Goal: Information Seeking & Learning: Check status

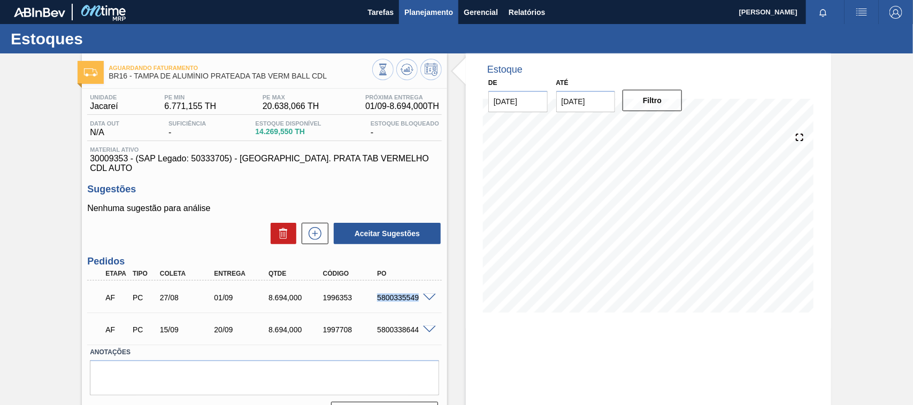
click at [412, 9] on span "Planejamento" at bounding box center [428, 12] width 49 height 13
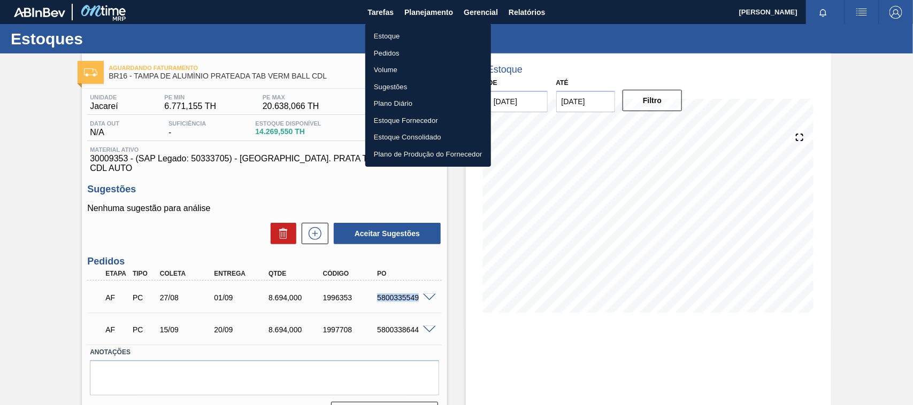
click at [403, 31] on li "Estoque" at bounding box center [428, 36] width 126 height 17
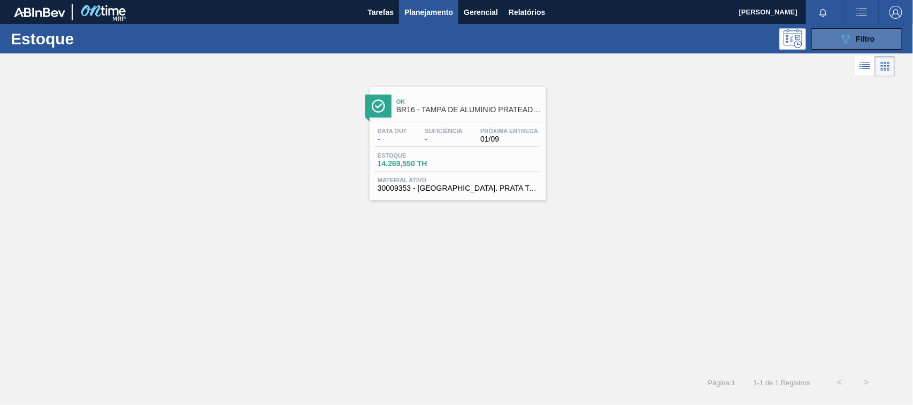
click at [825, 33] on button "089F7B8B-B2A5-4AFE-B5C0-19BA573D28AC Filtro" at bounding box center [856, 38] width 91 height 21
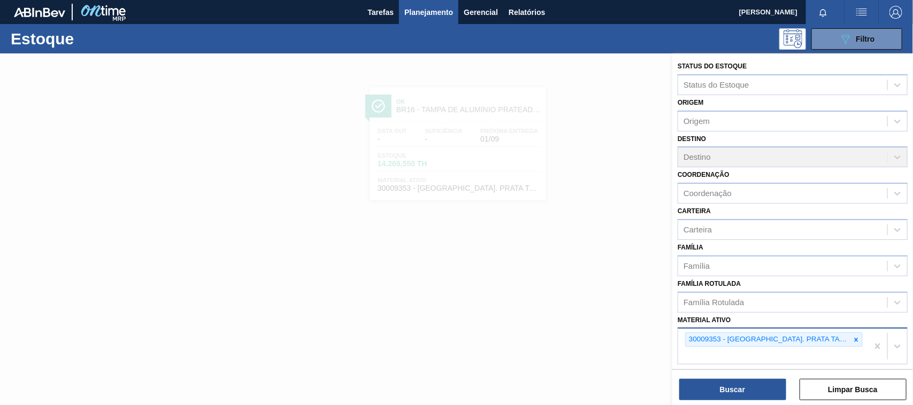
drag, startPoint x: 857, startPoint y: 341, endPoint x: 850, endPoint y: 341, distance: 6.4
click at [851, 341] on div at bounding box center [856, 339] width 12 height 13
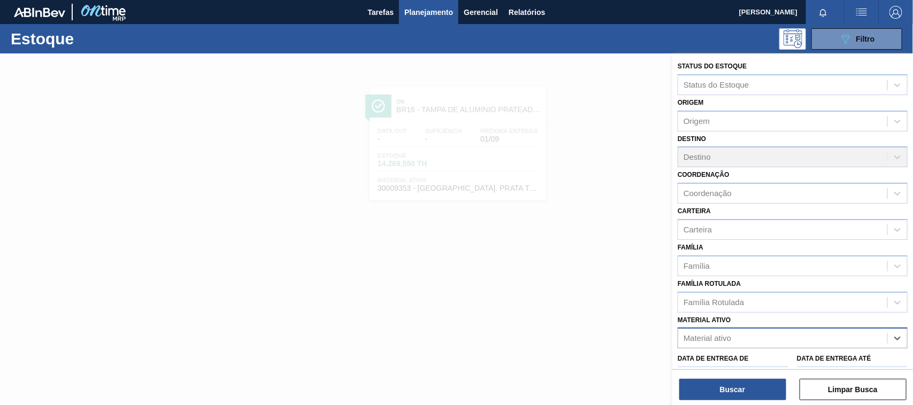
paste ativo "30012510"
type ativo "30012510"
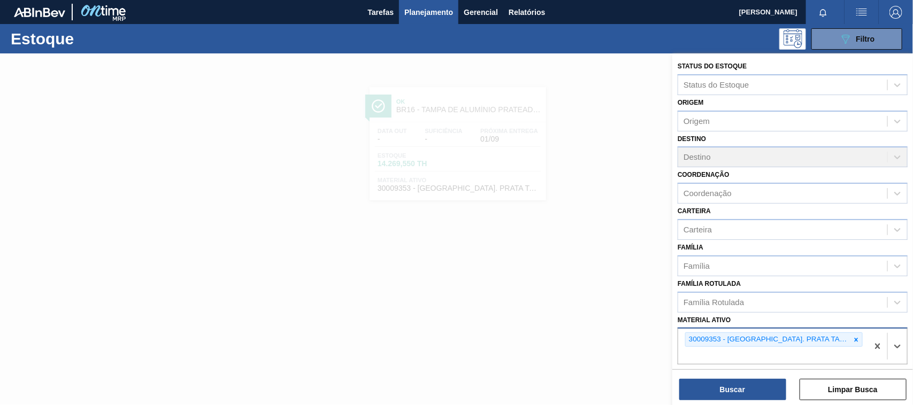
click at [789, 349] on div "30009353 - [GEOGRAPHIC_DATA]. PRATA TAB VERMELHO CDL AUTO 30012510" at bounding box center [773, 346] width 190 height 35
click at [854, 338] on icon at bounding box center [855, 339] width 7 height 7
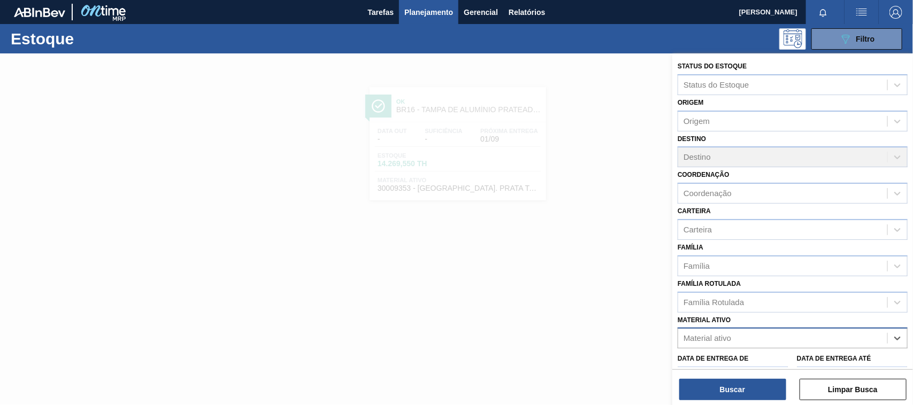
paste ativo "30012510"
type ativo "30012510"
click at [775, 351] on div "Data de Entrega de" at bounding box center [732, 369] width 111 height 37
drag, startPoint x: 773, startPoint y: 337, endPoint x: 760, endPoint y: 346, distance: 16.0
click at [772, 337] on div "Material ativo" at bounding box center [782, 339] width 209 height 16
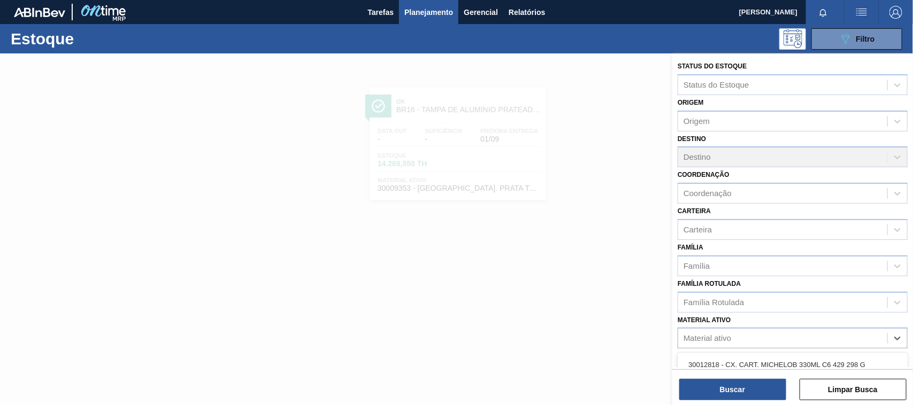
paste ativo "30012510"
type ativo "30012510"
click at [749, 365] on div "30012510 - FILME C. 510X65 SK 350ML MP C18 429" at bounding box center [792, 365] width 230 height 20
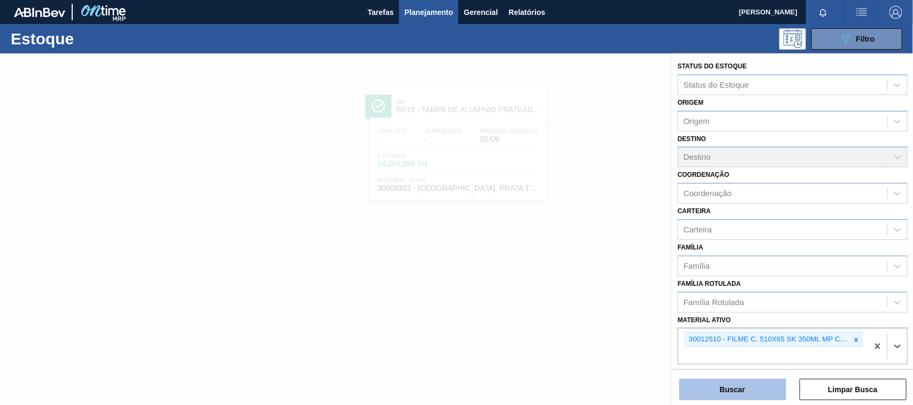
click at [751, 383] on button "Buscar" at bounding box center [732, 389] width 107 height 21
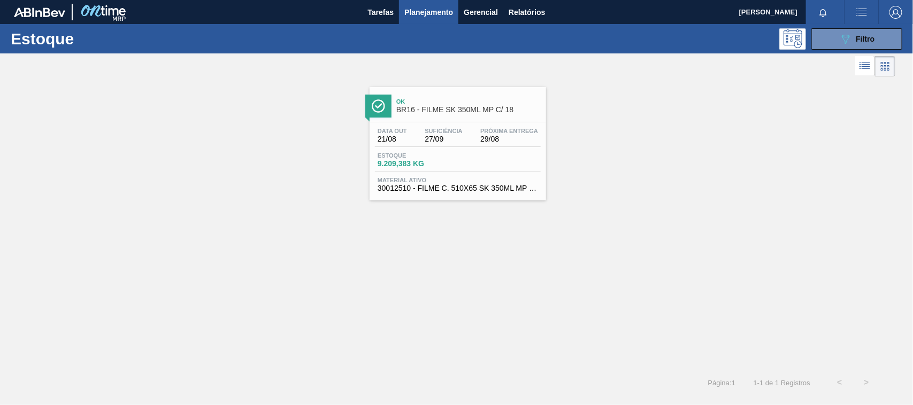
click at [464, 180] on span "Material ativo" at bounding box center [457, 180] width 160 height 6
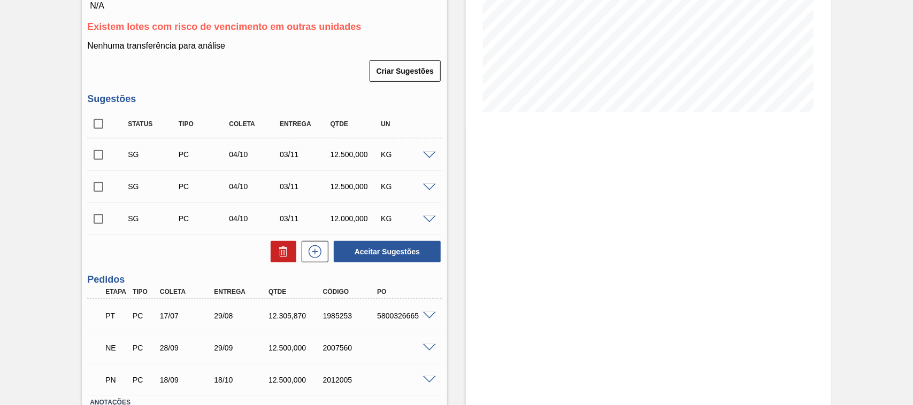
scroll to position [267, 0]
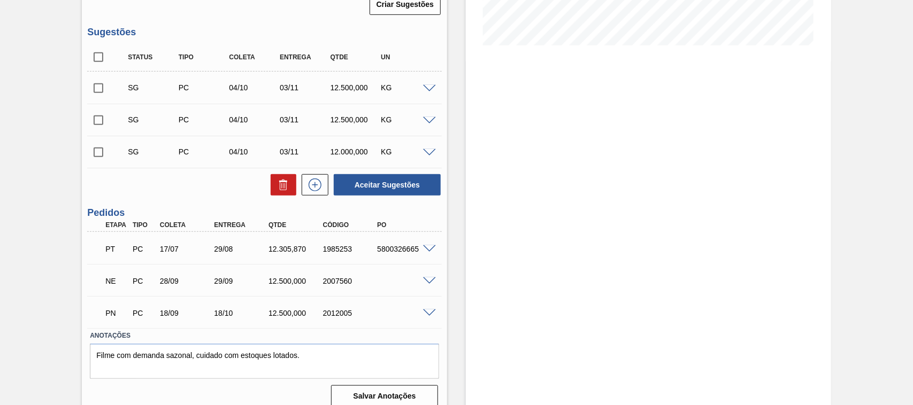
click at [427, 249] on span at bounding box center [429, 249] width 13 height 8
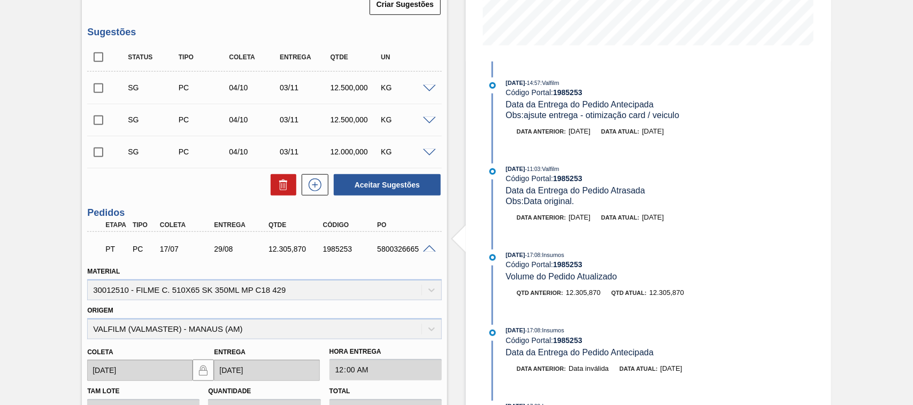
click at [391, 245] on div "PT PC 17/07 29/08 12.305,870 1985253 5800326665" at bounding box center [261, 247] width 326 height 21
copy div "5800326665"
drag, startPoint x: 269, startPoint y: 253, endPoint x: 290, endPoint y: 255, distance: 21.0
click at [290, 253] on div "12.305,870" at bounding box center [296, 249] width 60 height 9
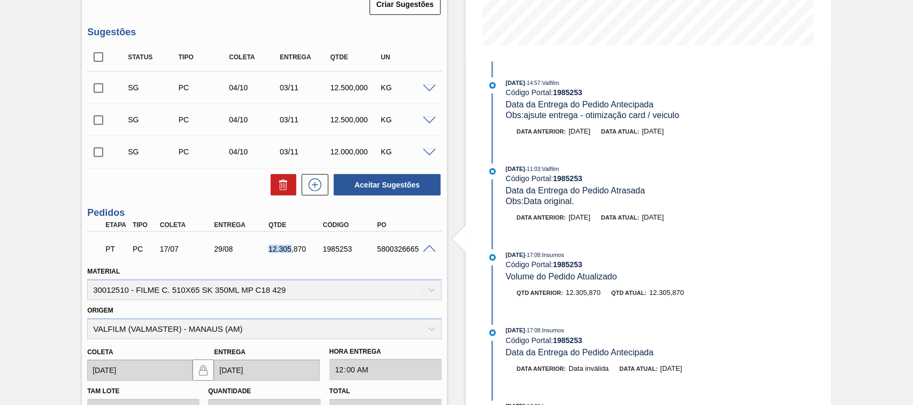
copy div "12.305"
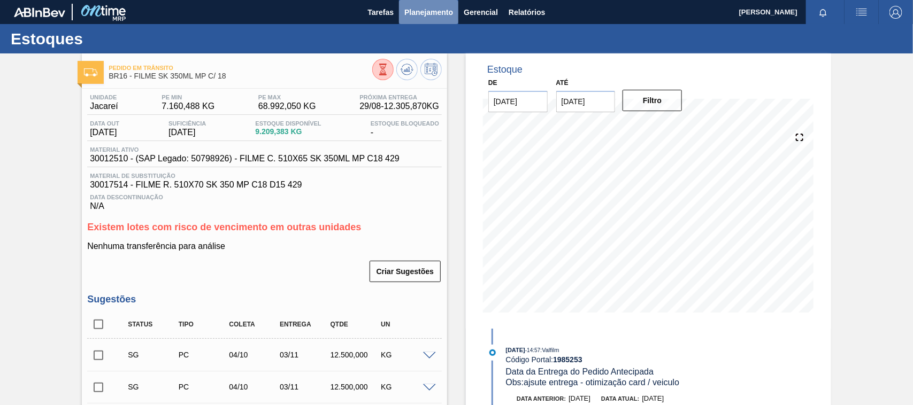
click at [430, 8] on span "Planejamento" at bounding box center [428, 12] width 49 height 13
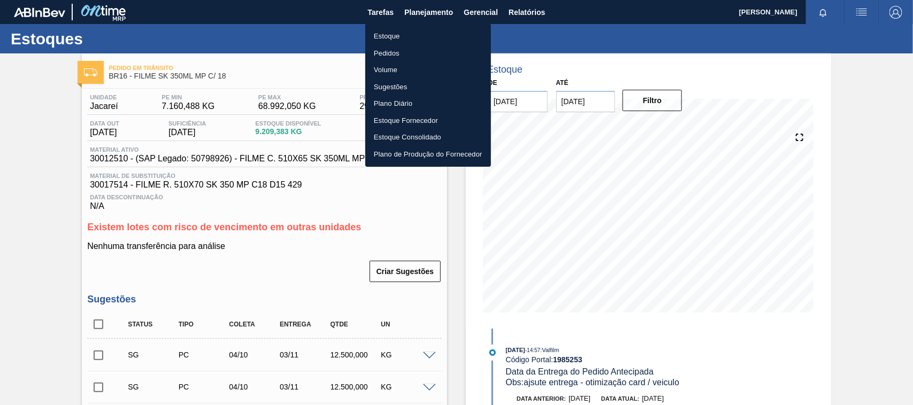
click at [392, 33] on li "Estoque" at bounding box center [428, 36] width 126 height 17
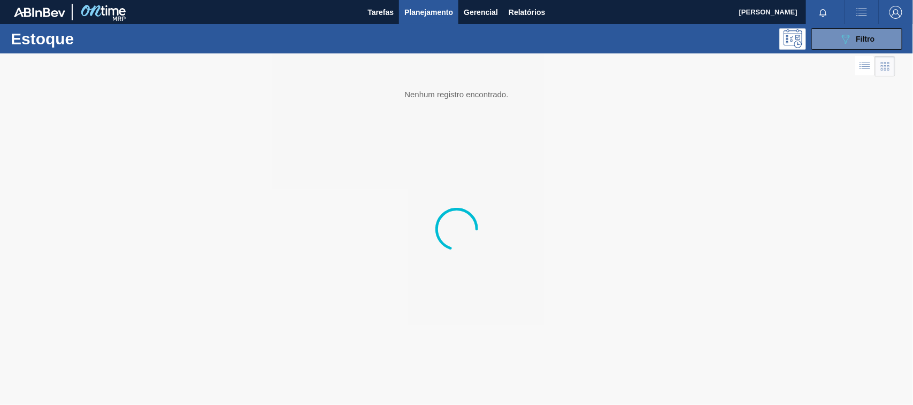
click at [861, 38] on span "Filtro" at bounding box center [865, 39] width 19 height 9
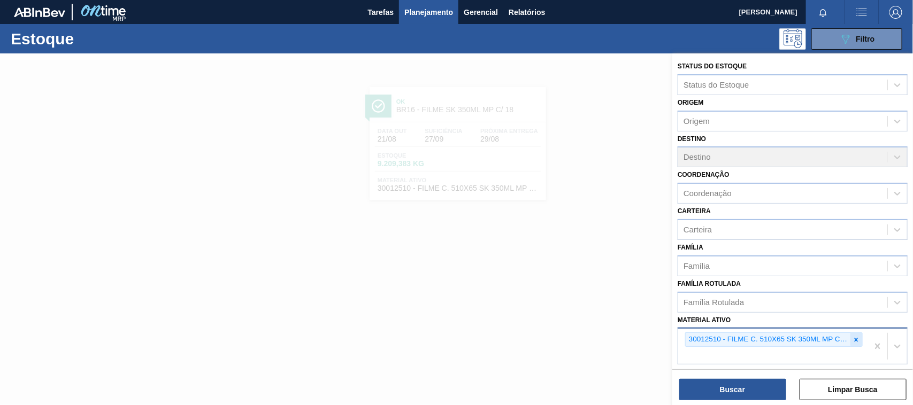
click at [858, 333] on div at bounding box center [856, 339] width 12 height 13
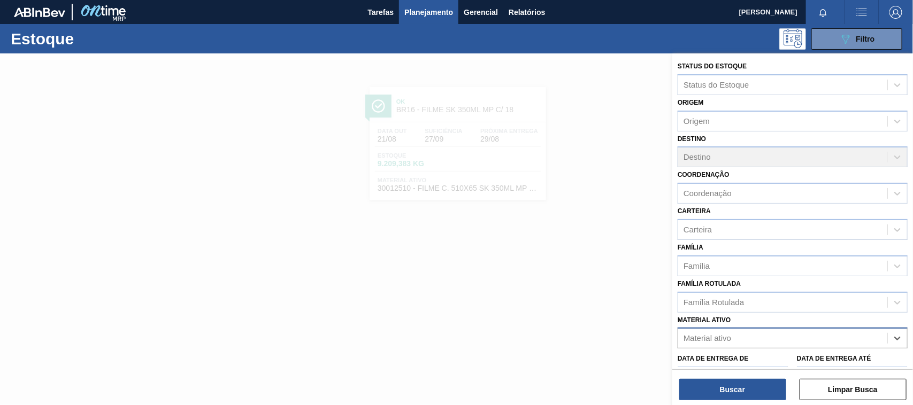
paste ativo "30034389"
type ativo "30034389"
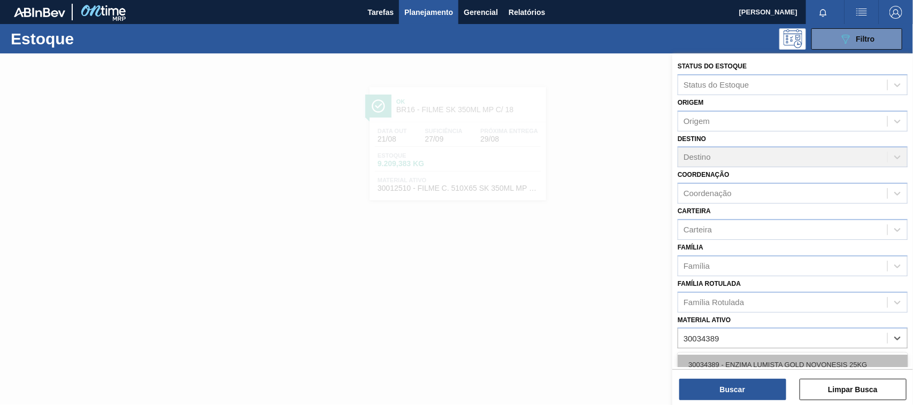
click at [795, 355] on div "30034389 - ENZIMA LUMISTA GOLD NOVONESIS 25KG" at bounding box center [792, 365] width 230 height 20
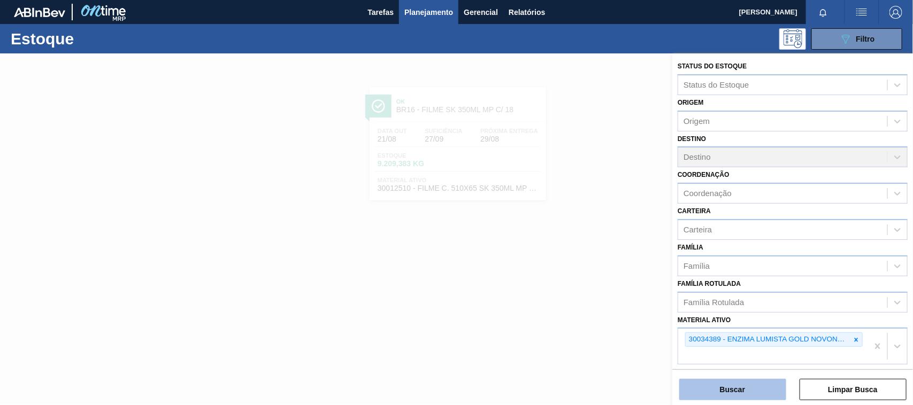
click at [753, 388] on button "Buscar" at bounding box center [732, 389] width 107 height 21
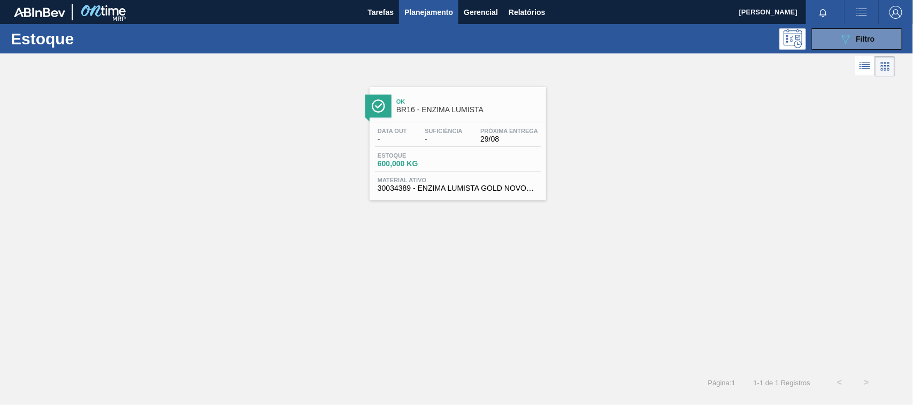
click at [495, 172] on div "Estoque 600,000 KG" at bounding box center [458, 161] width 166 height 19
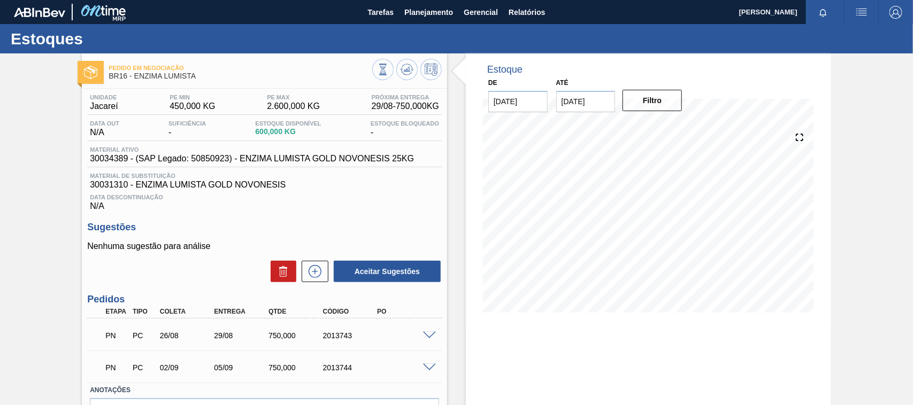
scroll to position [67, 0]
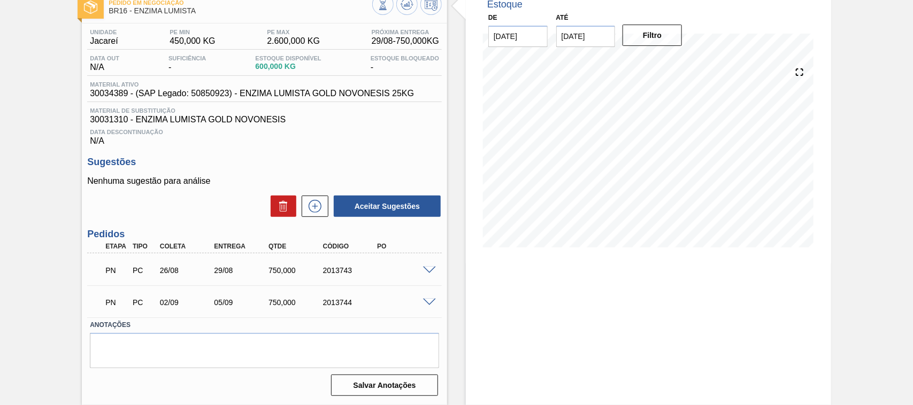
click at [270, 273] on div "750,000" at bounding box center [296, 270] width 60 height 9
copy div "750,000"
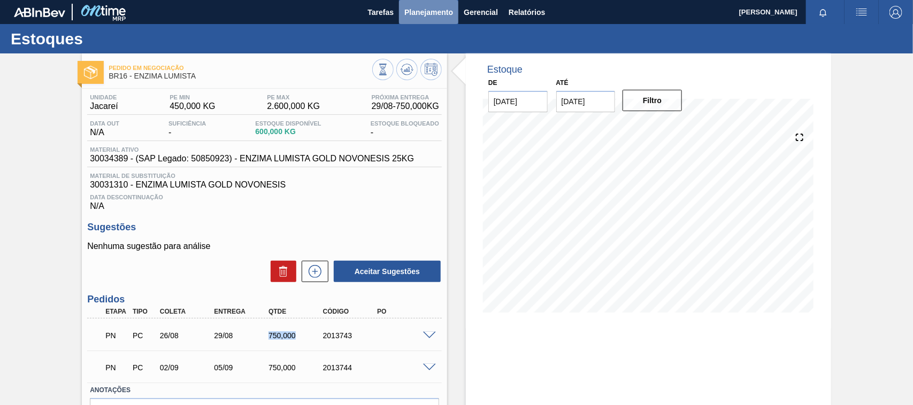
click at [426, 14] on span "Planejamento" at bounding box center [428, 12] width 49 height 13
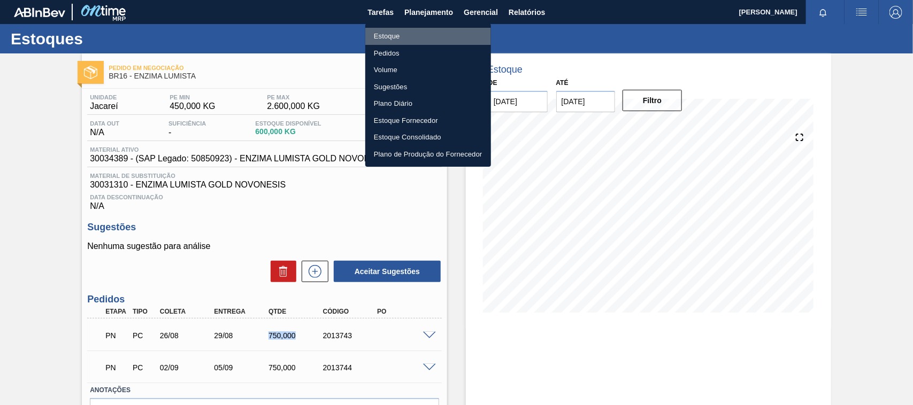
click at [388, 36] on li "Estoque" at bounding box center [428, 36] width 126 height 17
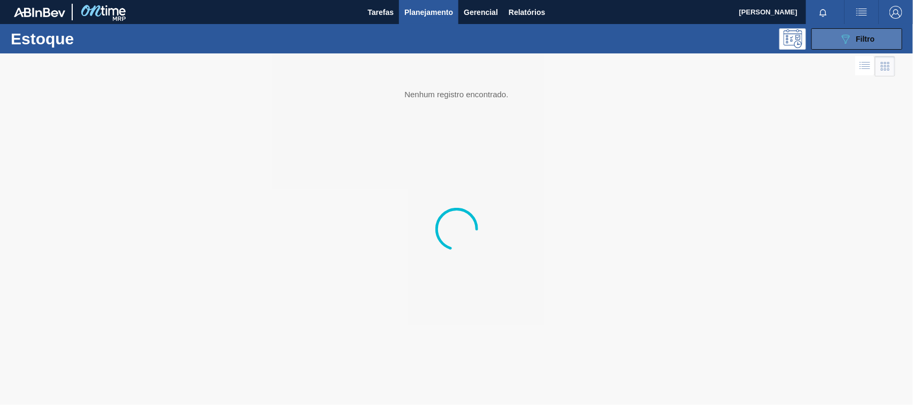
click at [847, 40] on icon "089F7B8B-B2A5-4AFE-B5C0-19BA573D28AC" at bounding box center [845, 39] width 13 height 13
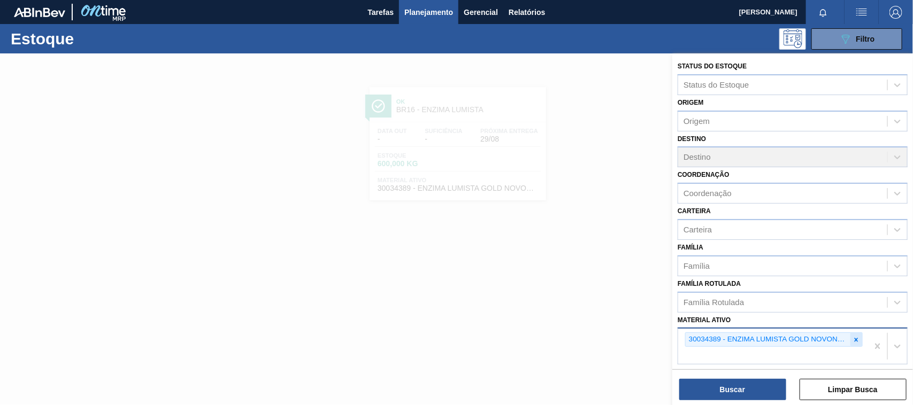
click at [852, 341] on div at bounding box center [856, 339] width 12 height 13
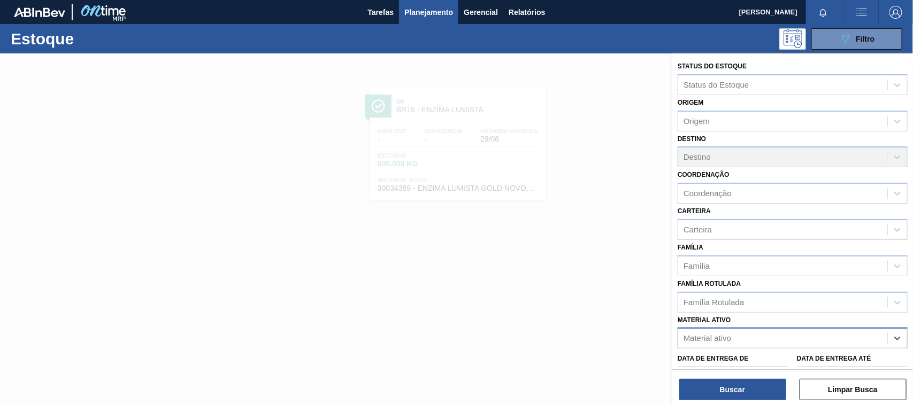
paste ativo "30012546"
type ativo "30012546"
click at [759, 361] on div "30012546 - FILME C. 770X65 SK 350ML C12 429" at bounding box center [792, 365] width 230 height 20
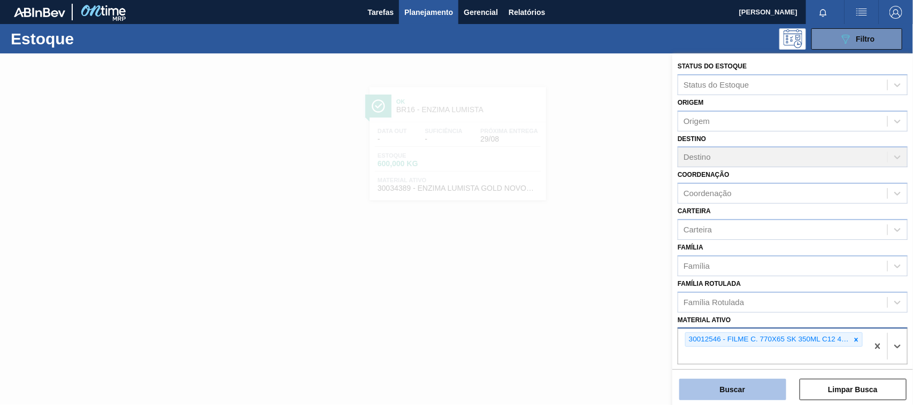
click at [752, 381] on button "Buscar" at bounding box center [732, 389] width 107 height 21
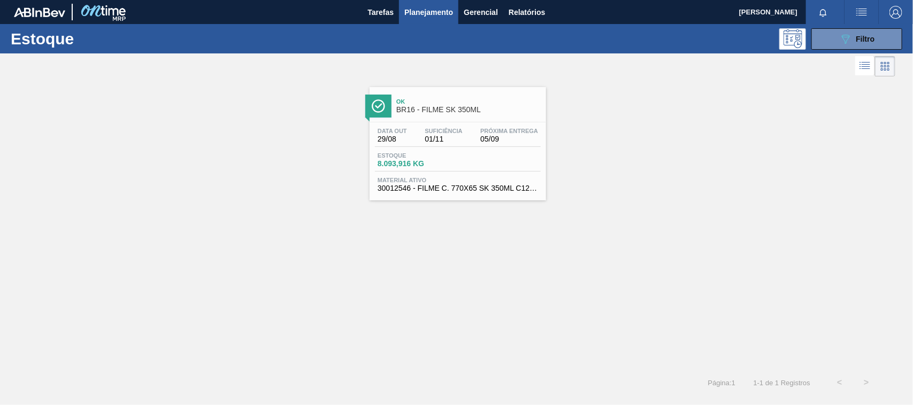
click at [472, 144] on div "Data out 29/08 Suficiência 01/11 Próxima Entrega 05/09" at bounding box center [458, 137] width 166 height 19
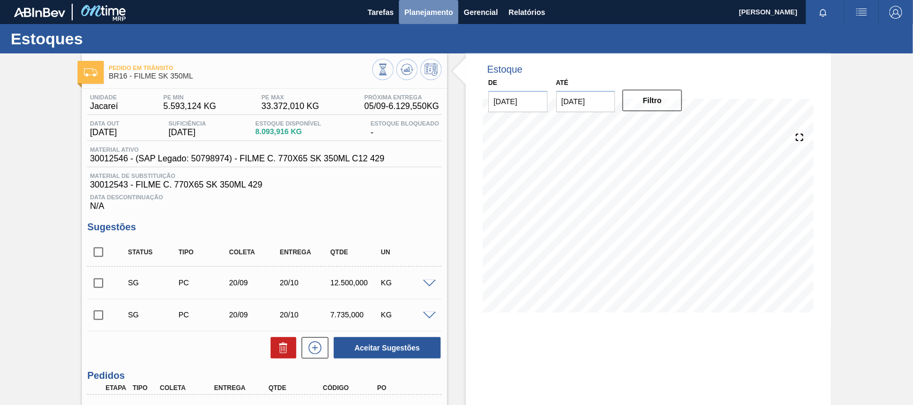
click at [420, 15] on span "Planejamento" at bounding box center [428, 12] width 49 height 13
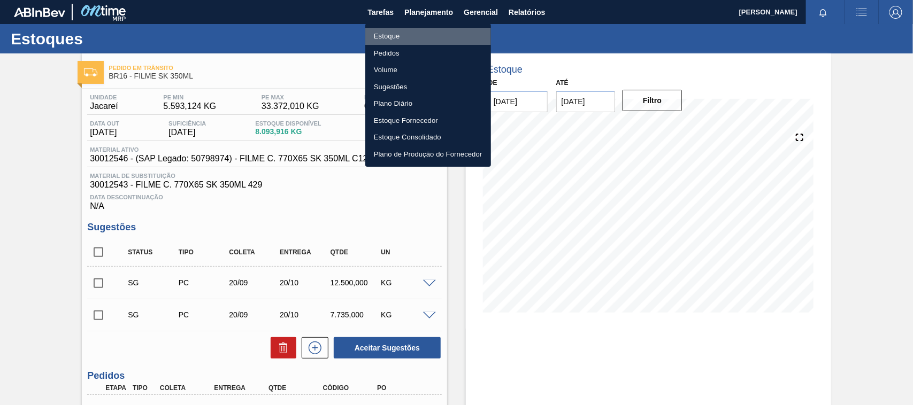
click at [381, 36] on li "Estoque" at bounding box center [428, 36] width 126 height 17
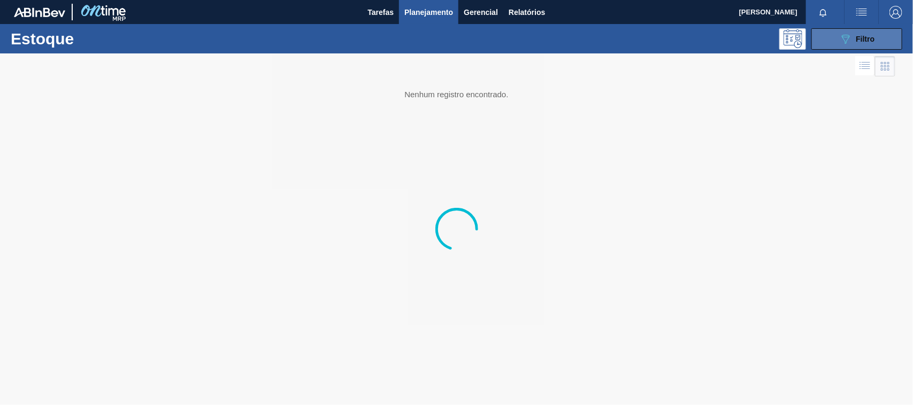
click at [865, 38] on span "Filtro" at bounding box center [865, 39] width 19 height 9
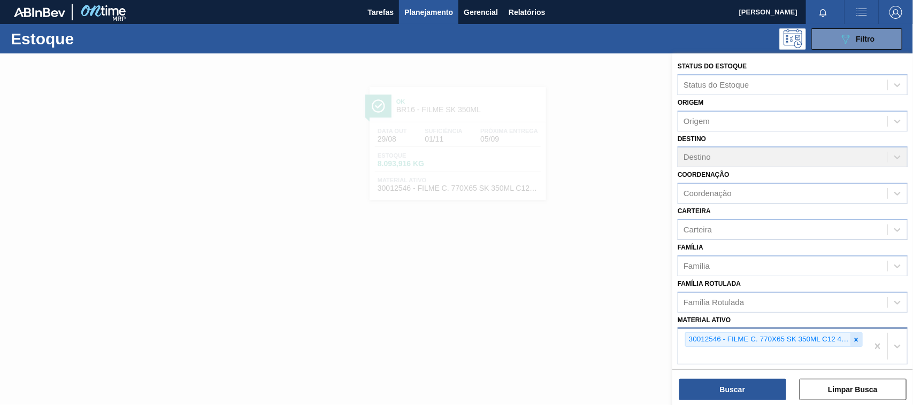
click at [853, 338] on icon at bounding box center [855, 339] width 7 height 7
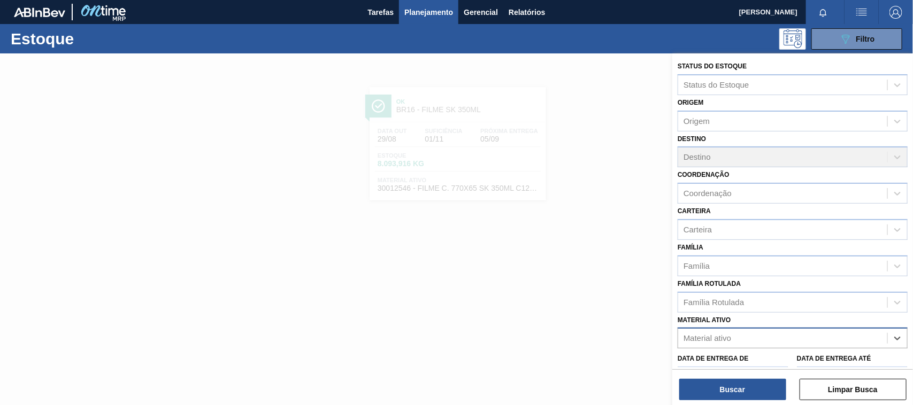
paste ativo "30033738"
type ativo "30033738"
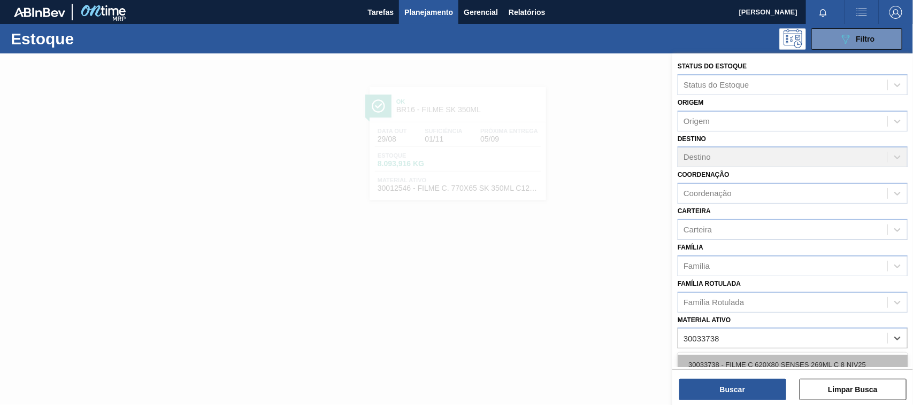
click at [760, 360] on div "30033738 - FILME C 620X80 SENSES 269ML C 8 NIV25" at bounding box center [792, 365] width 230 height 20
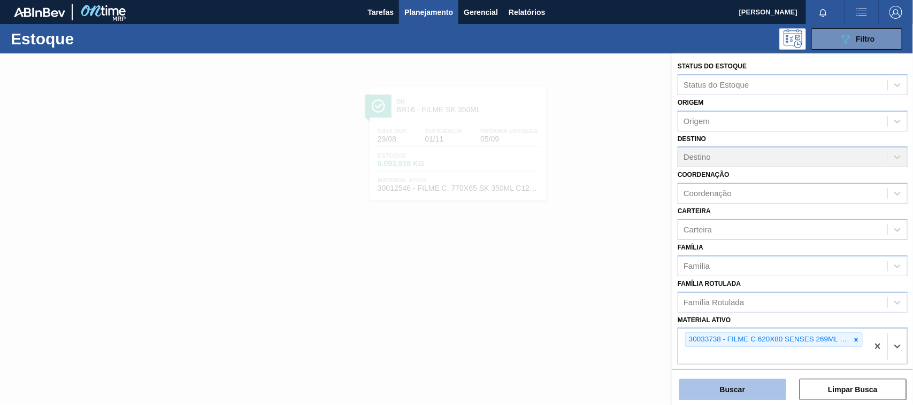
click at [754, 385] on button "Buscar" at bounding box center [732, 389] width 107 height 21
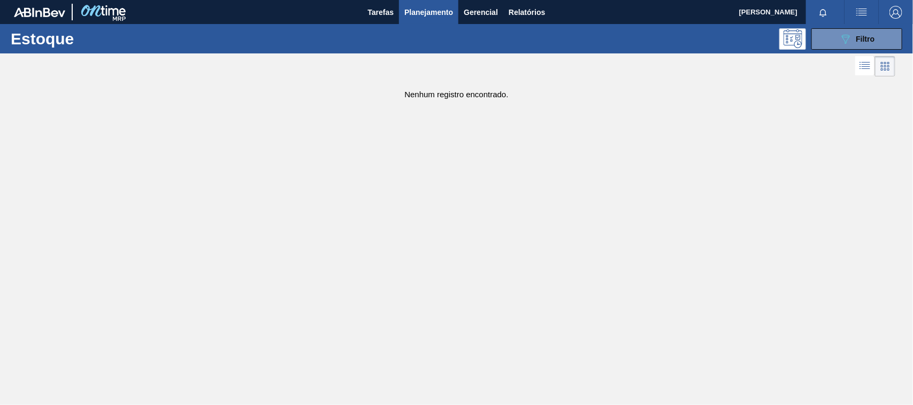
click at [420, 12] on span "Planejamento" at bounding box center [428, 12] width 49 height 13
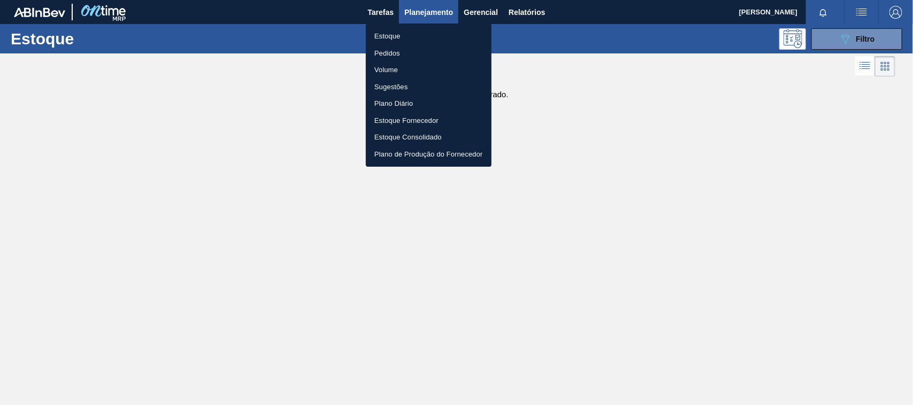
click at [838, 34] on div at bounding box center [456, 202] width 913 height 405
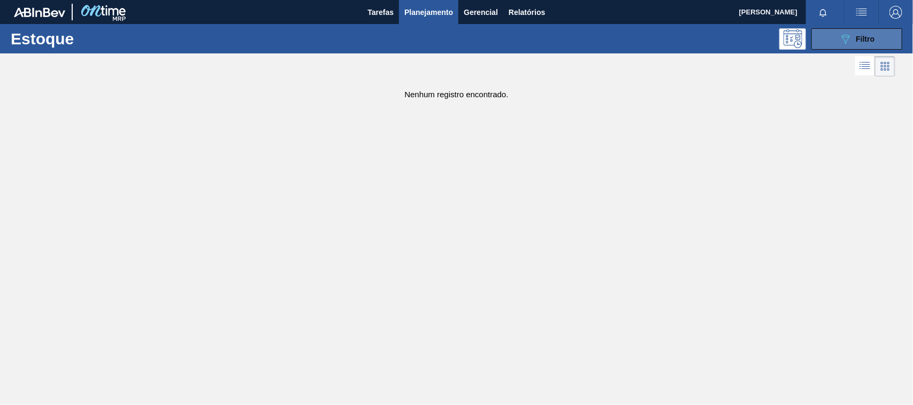
click at [843, 45] on button "089F7B8B-B2A5-4AFE-B5C0-19BA573D28AC Filtro" at bounding box center [856, 38] width 91 height 21
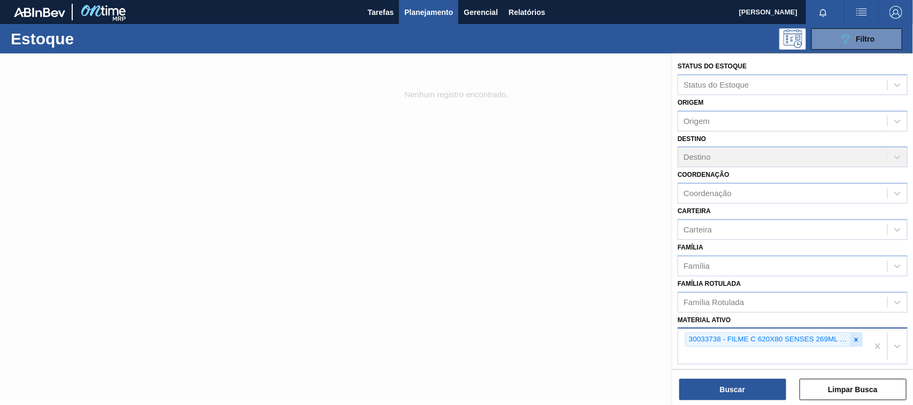
click at [857, 336] on icon at bounding box center [855, 339] width 7 height 7
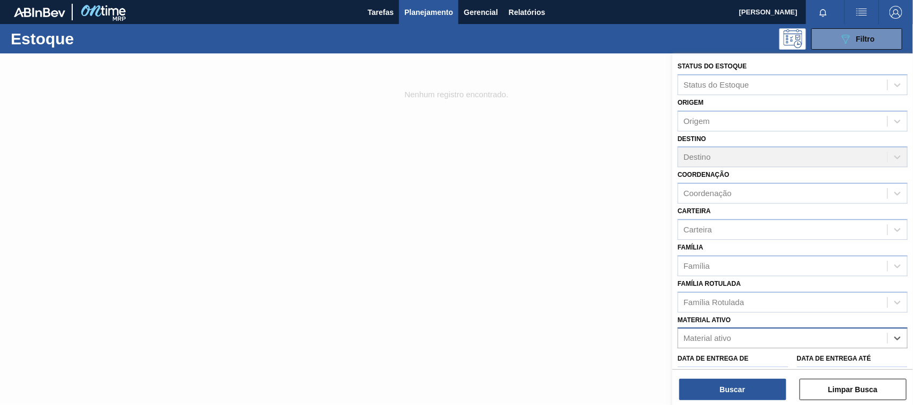
paste ativo "30012510"
type ativo "30012510"
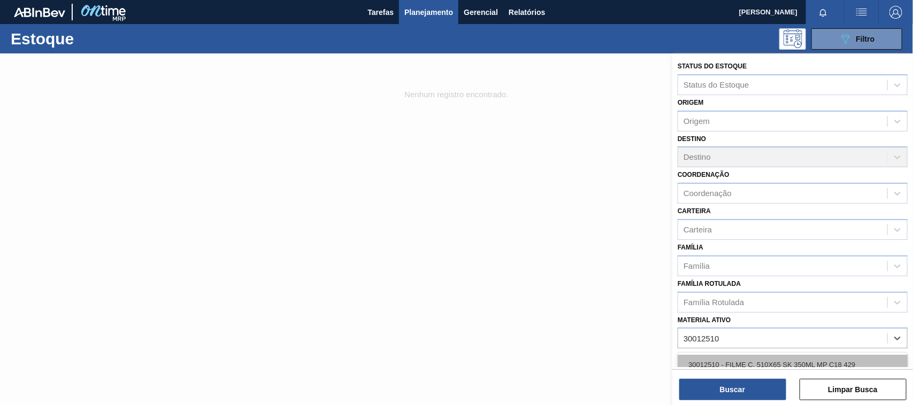
click at [754, 360] on div "30012510 - FILME C. 510X65 SK 350ML MP C18 429" at bounding box center [792, 365] width 230 height 20
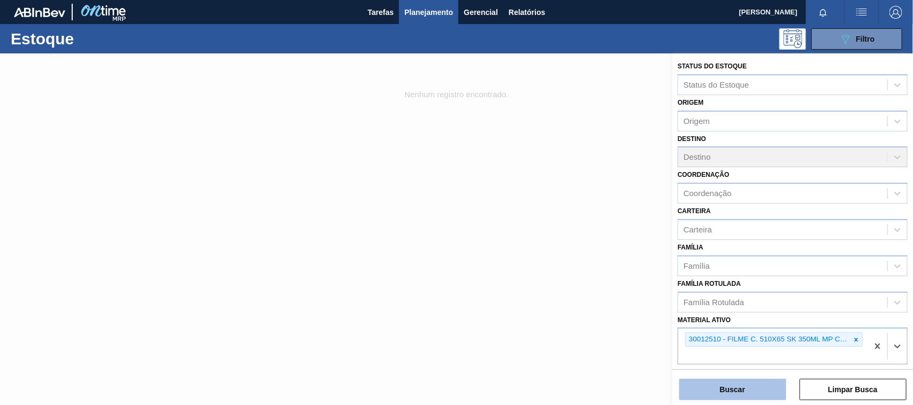
click at [749, 387] on button "Buscar" at bounding box center [732, 389] width 107 height 21
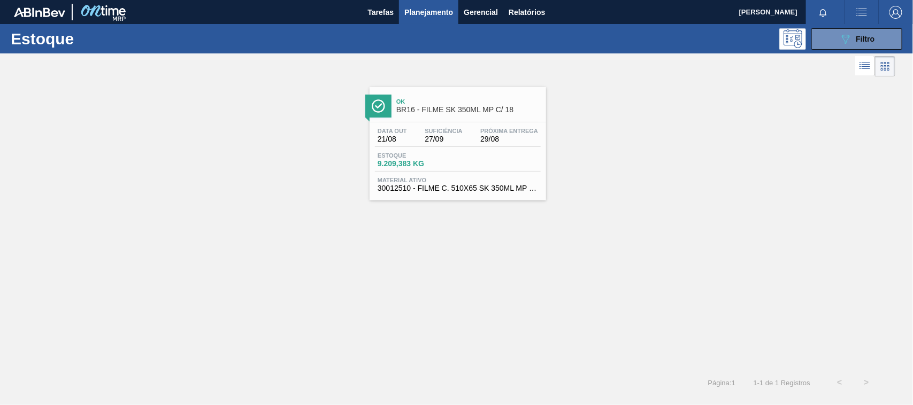
click at [410, 137] on div "Data out 21/08 Suficiência 27/09 Próxima Entrega 29/08" at bounding box center [458, 137] width 166 height 19
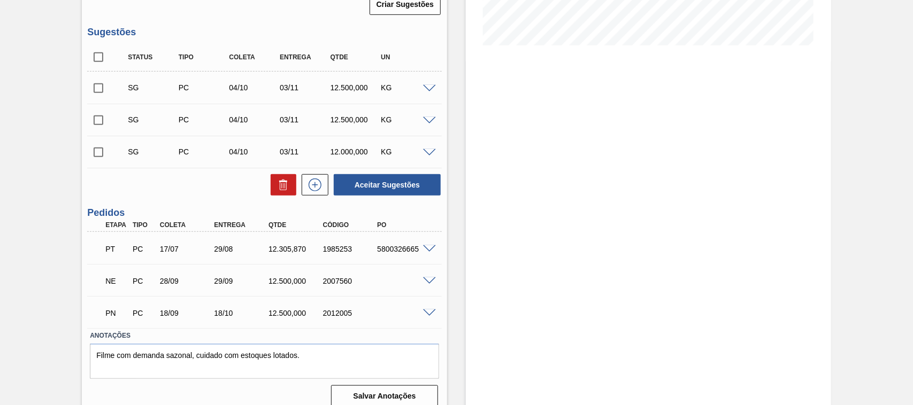
scroll to position [280, 0]
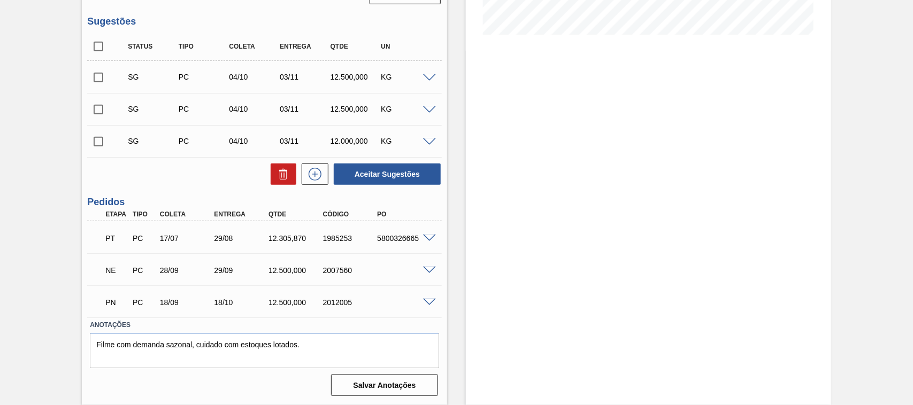
click at [423, 239] on span at bounding box center [429, 239] width 13 height 8
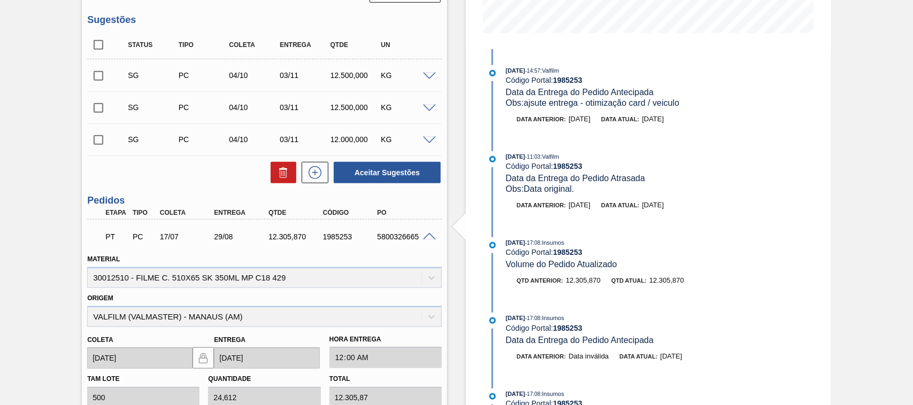
scroll to position [0, 0]
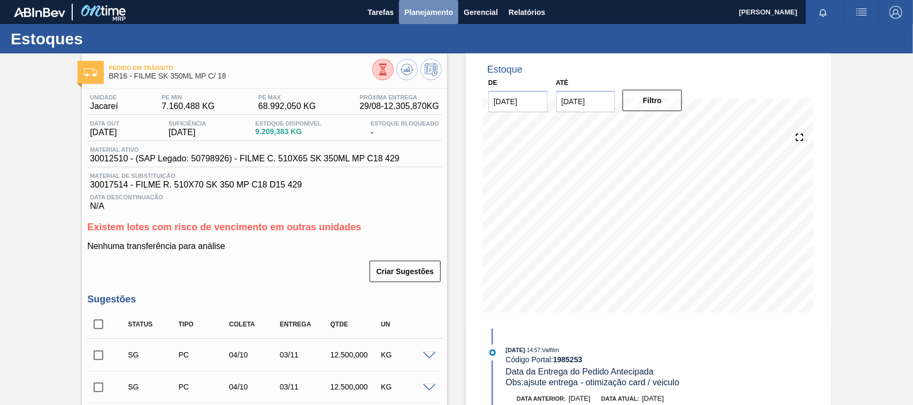
click at [416, 13] on span "Planejamento" at bounding box center [428, 12] width 49 height 13
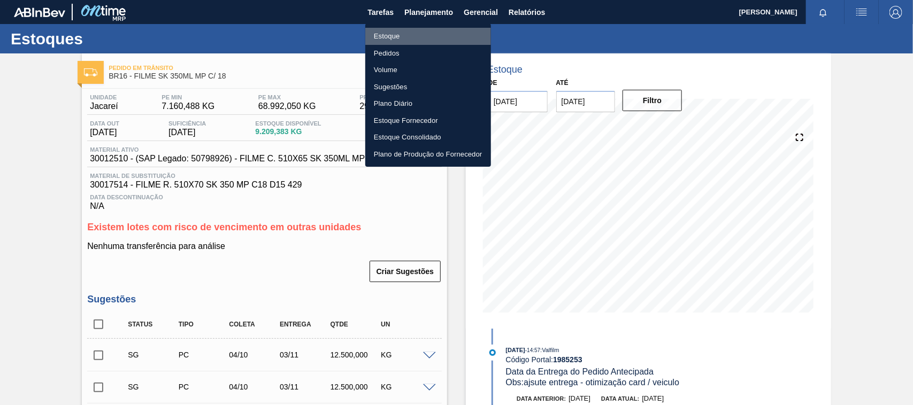
click at [386, 34] on li "Estoque" at bounding box center [428, 36] width 126 height 17
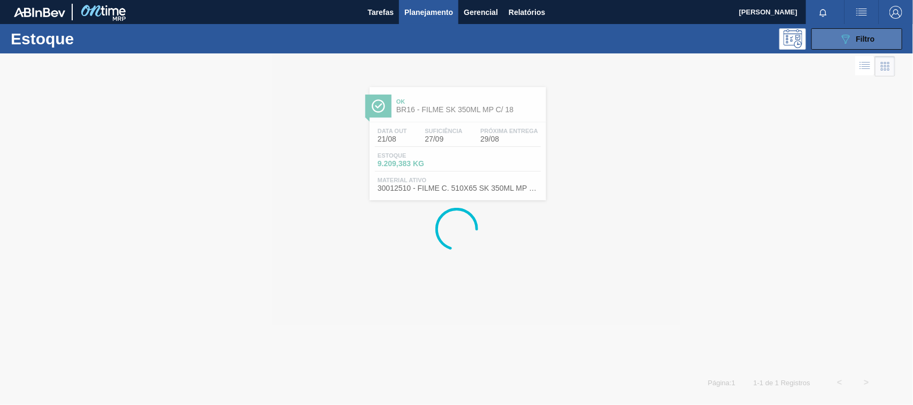
click at [822, 37] on button "089F7B8B-B2A5-4AFE-B5C0-19BA573D28AC Filtro" at bounding box center [856, 38] width 91 height 21
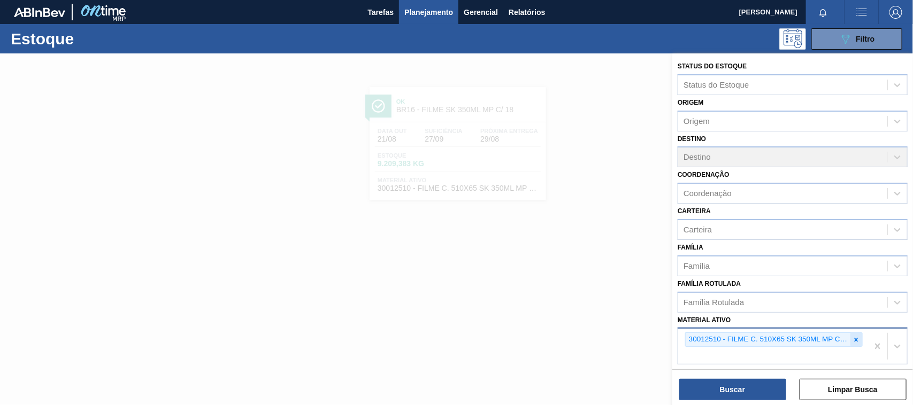
click at [856, 338] on icon at bounding box center [856, 340] width 4 height 4
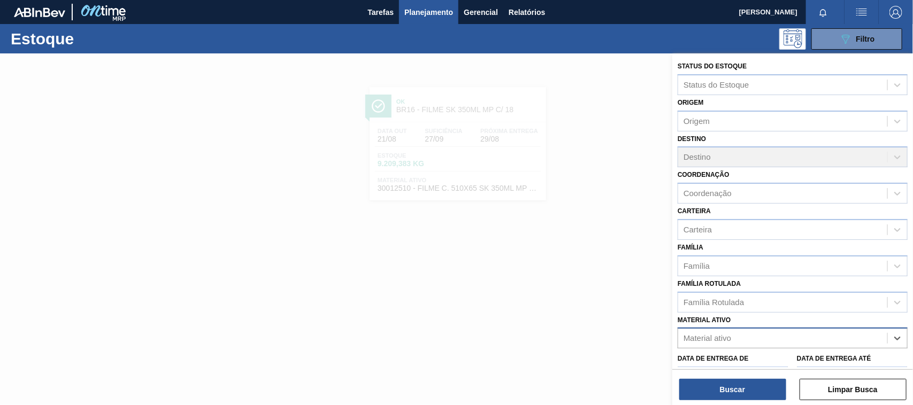
paste ativo "30012506"
type ativo "30012506"
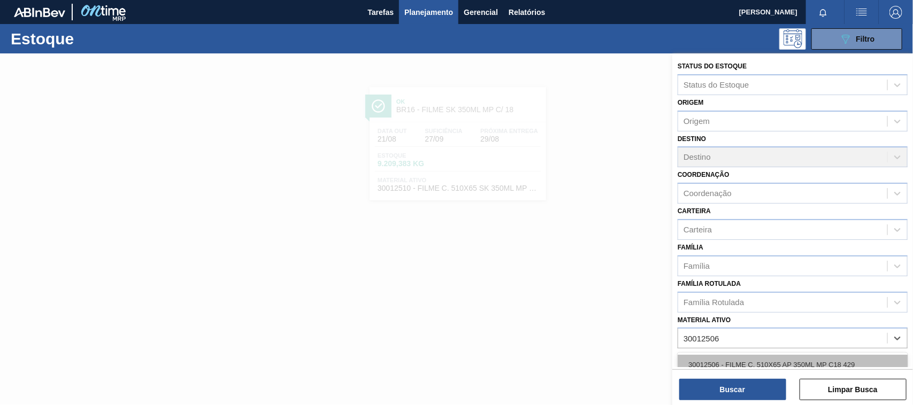
click at [771, 356] on div "30012506 - FILME C. 510X65 AP 350ML MP C18 429" at bounding box center [792, 365] width 230 height 20
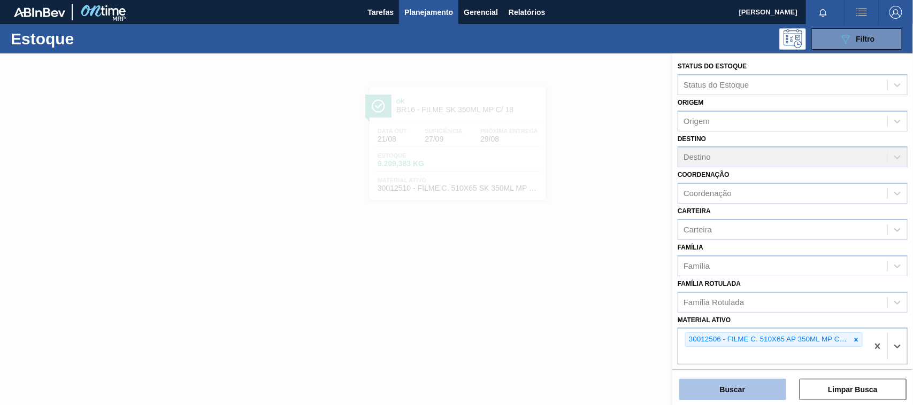
click at [760, 389] on button "Buscar" at bounding box center [732, 389] width 107 height 21
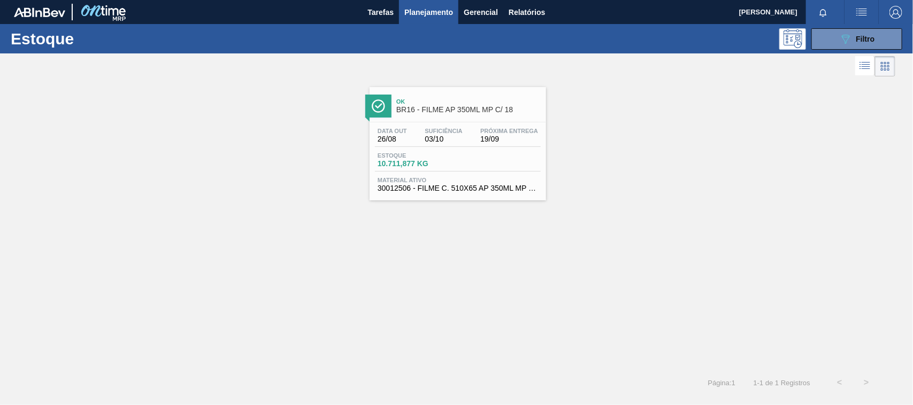
click at [487, 177] on div "Data out 26/08 Suficiência 03/10 Próxima Entrega 19/09 Estoque 10.711,877 KG Ma…" at bounding box center [457, 158] width 176 height 73
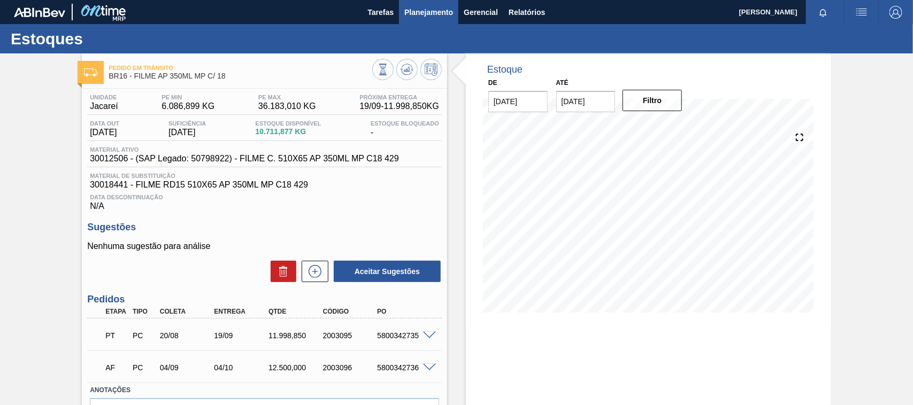
click at [436, 14] on span "Planejamento" at bounding box center [428, 12] width 49 height 13
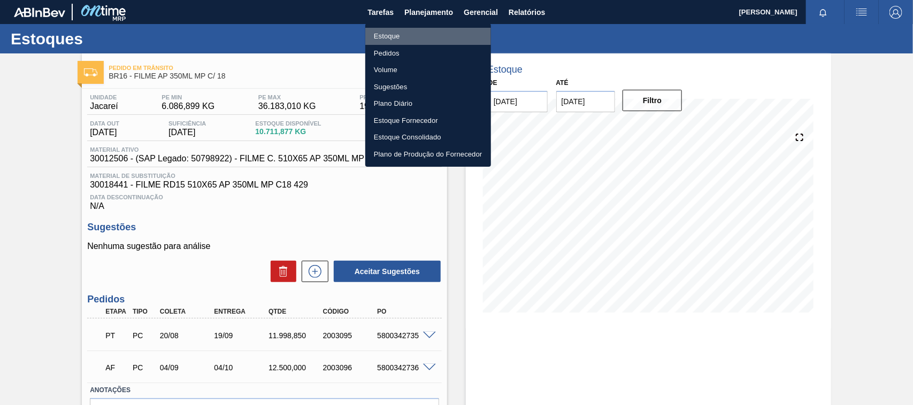
click at [413, 35] on li "Estoque" at bounding box center [428, 36] width 126 height 17
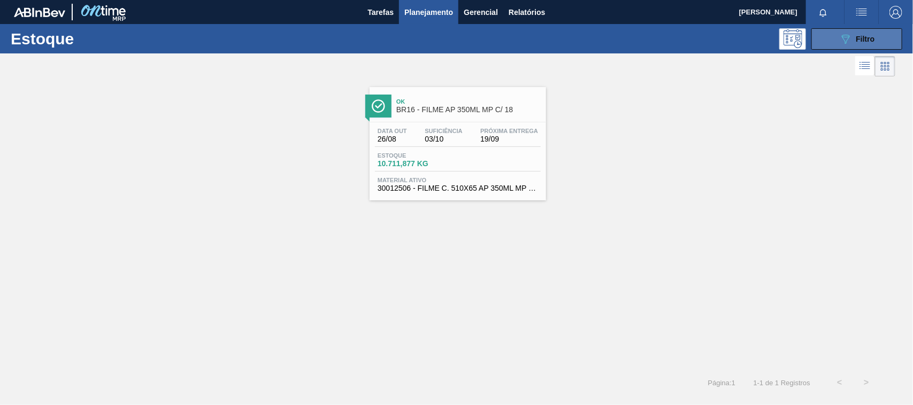
click at [834, 37] on button "089F7B8B-B2A5-4AFE-B5C0-19BA573D28AC Filtro" at bounding box center [856, 38] width 91 height 21
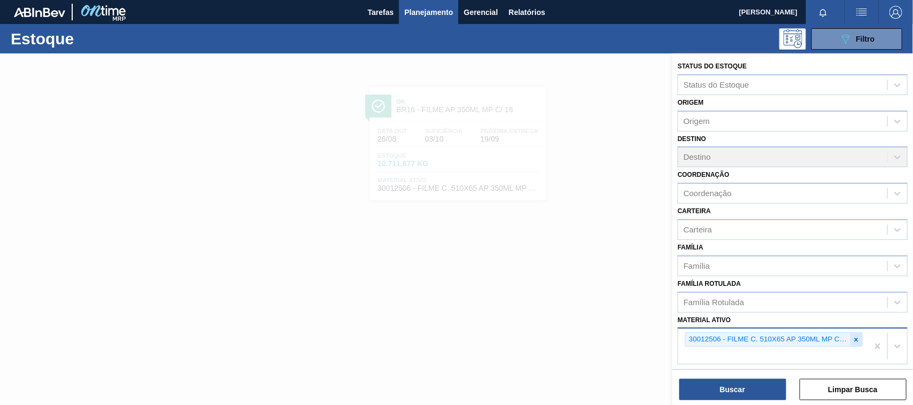
click at [856, 338] on icon at bounding box center [856, 340] width 4 height 4
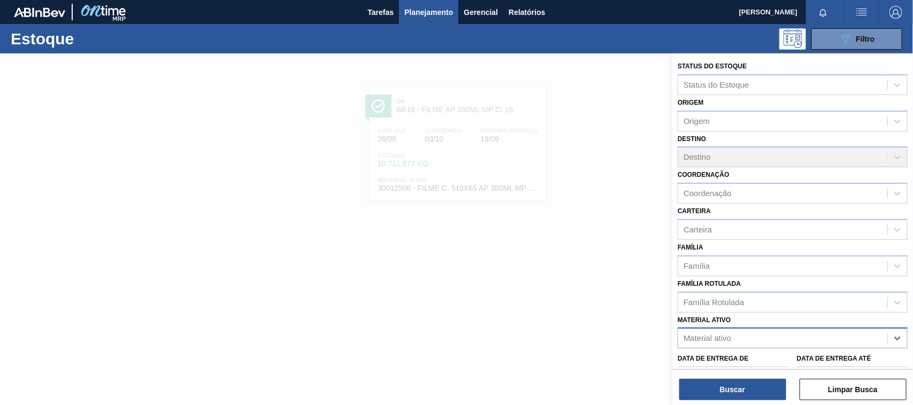
paste ativo "30012508"
type ativo "30012508"
click at [771, 361] on div "30012508 - FILME C. 510X65 BC 350ML MP C18 429" at bounding box center [792, 365] width 230 height 20
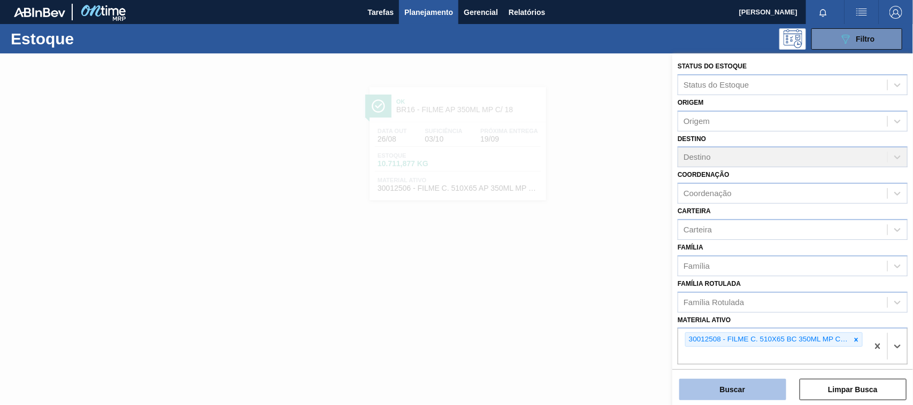
click at [760, 388] on button "Buscar" at bounding box center [732, 389] width 107 height 21
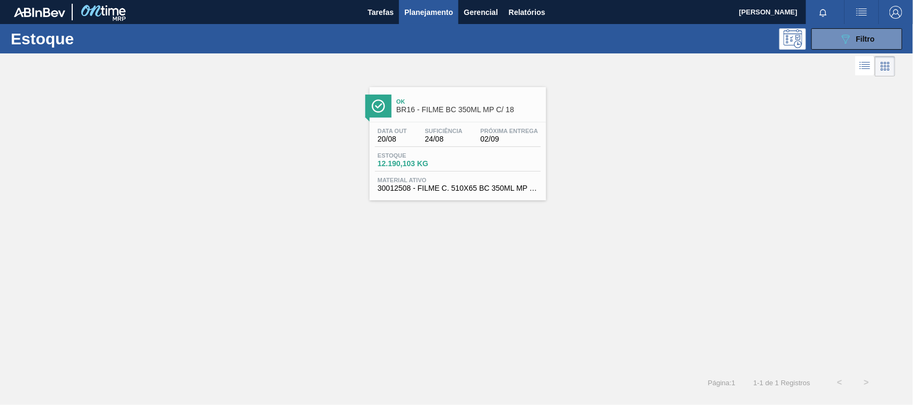
click at [520, 178] on span "Material ativo" at bounding box center [457, 180] width 160 height 6
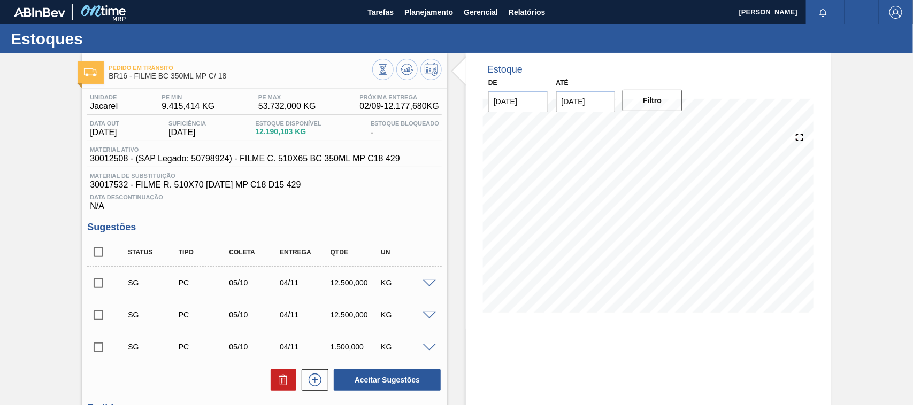
scroll to position [201, 0]
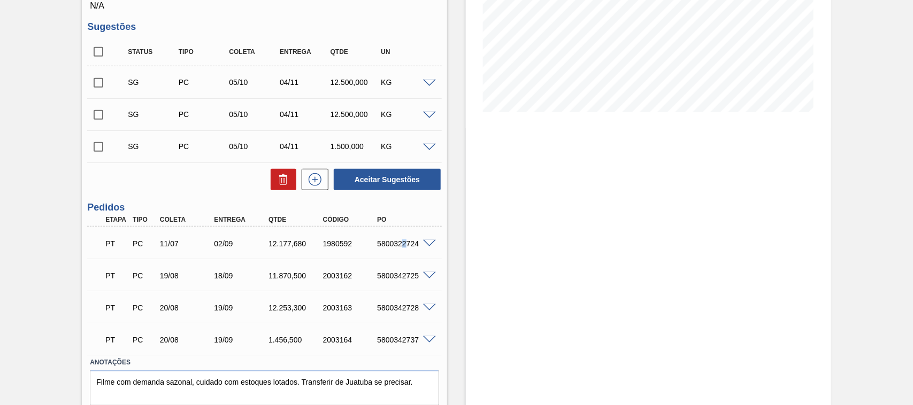
click at [404, 241] on div "PT PC 11/07 02/09 12.177,680 1980592 5800322724" at bounding box center [261, 242] width 326 height 21
click at [421, 242] on div at bounding box center [430, 243] width 21 height 8
click at [427, 246] on span at bounding box center [429, 244] width 13 height 8
